Goal: Navigation & Orientation: Find specific page/section

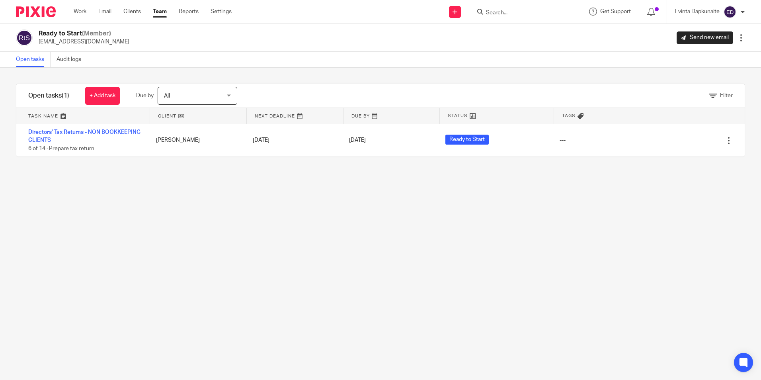
click at [160, 12] on link "Team" at bounding box center [160, 12] width 14 height 8
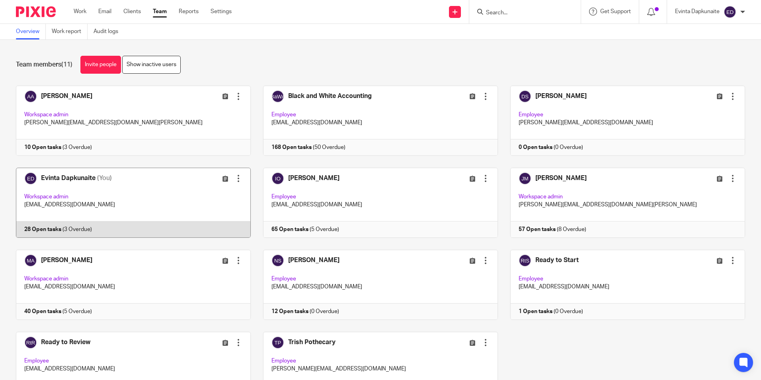
click at [175, 197] on link at bounding box center [127, 202] width 247 height 70
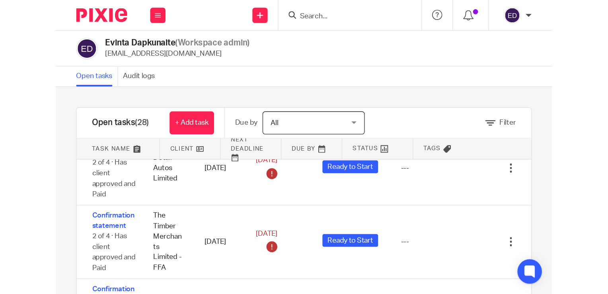
scroll to position [119, 0]
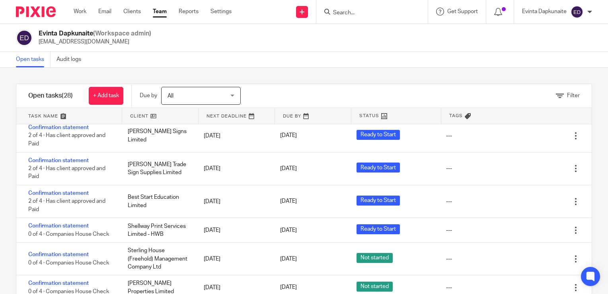
click at [369, 68] on div "Filter tasks Only show tasks matching all of these conditions 1 Client name Is …" at bounding box center [304, 181] width 608 height 226
click at [368, 67] on div "Open tasks Audit logs" at bounding box center [304, 60] width 608 height 16
click at [500, 20] on div at bounding box center [500, 11] width 28 height 23
click at [499, 14] on icon at bounding box center [498, 12] width 8 height 8
